Goal: Find contact information: Find contact information

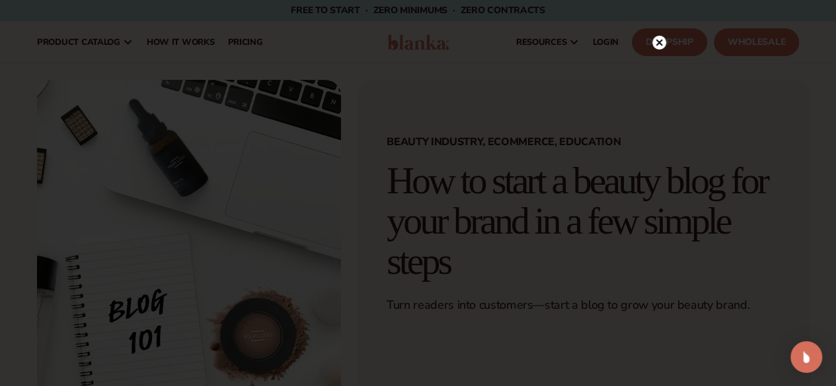
click at [656, 41] on icon at bounding box center [658, 43] width 7 height 7
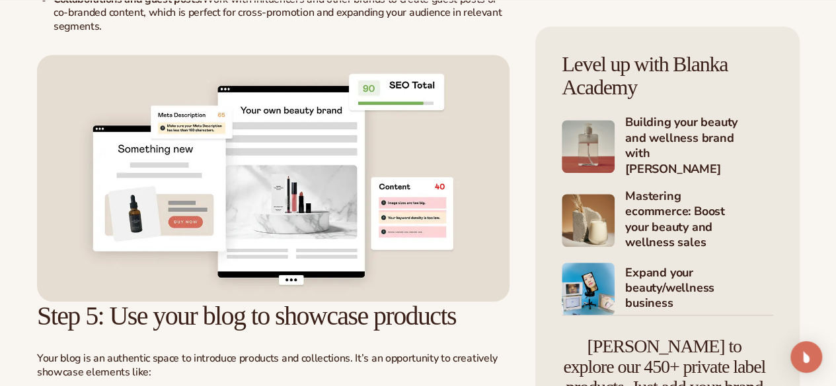
scroll to position [2926, 0]
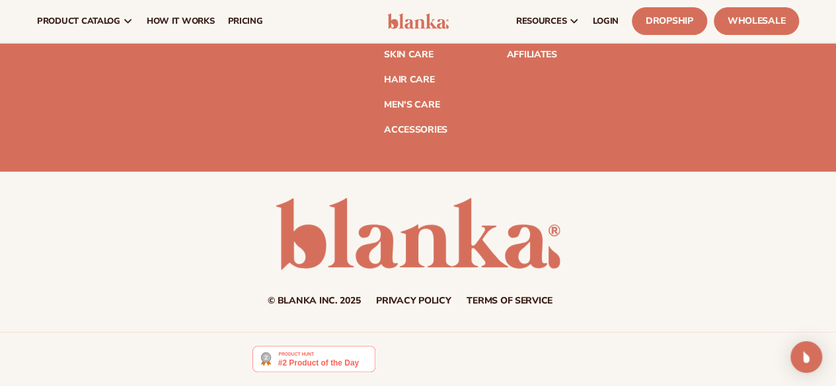
scroll to position [5471, 0]
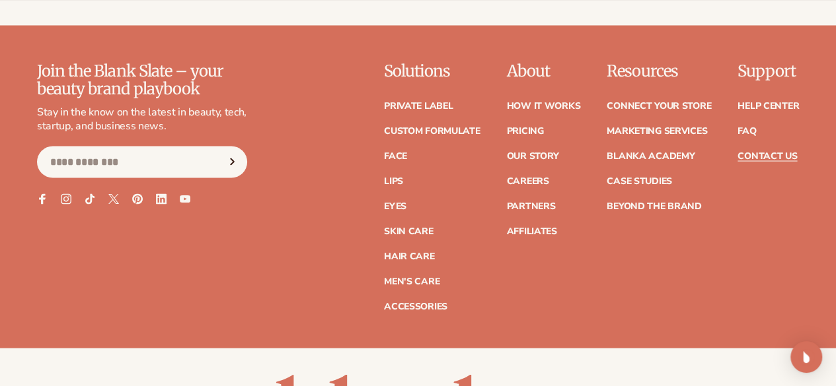
scroll to position [1185, 0]
click at [44, 205] on icon at bounding box center [41, 199] width 11 height 11
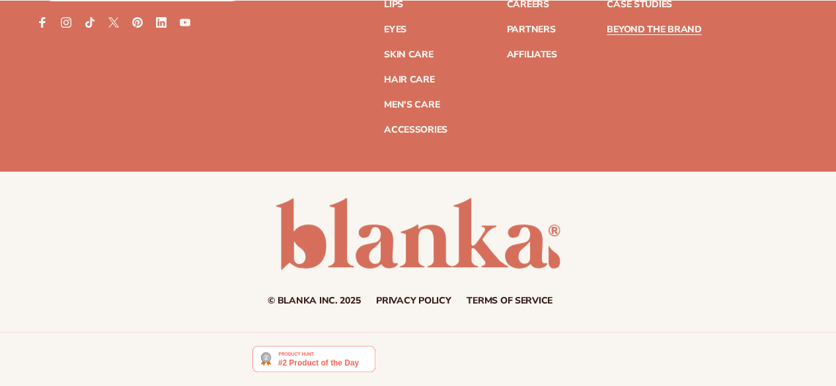
scroll to position [5471, 0]
